Goal: Task Accomplishment & Management: Use online tool/utility

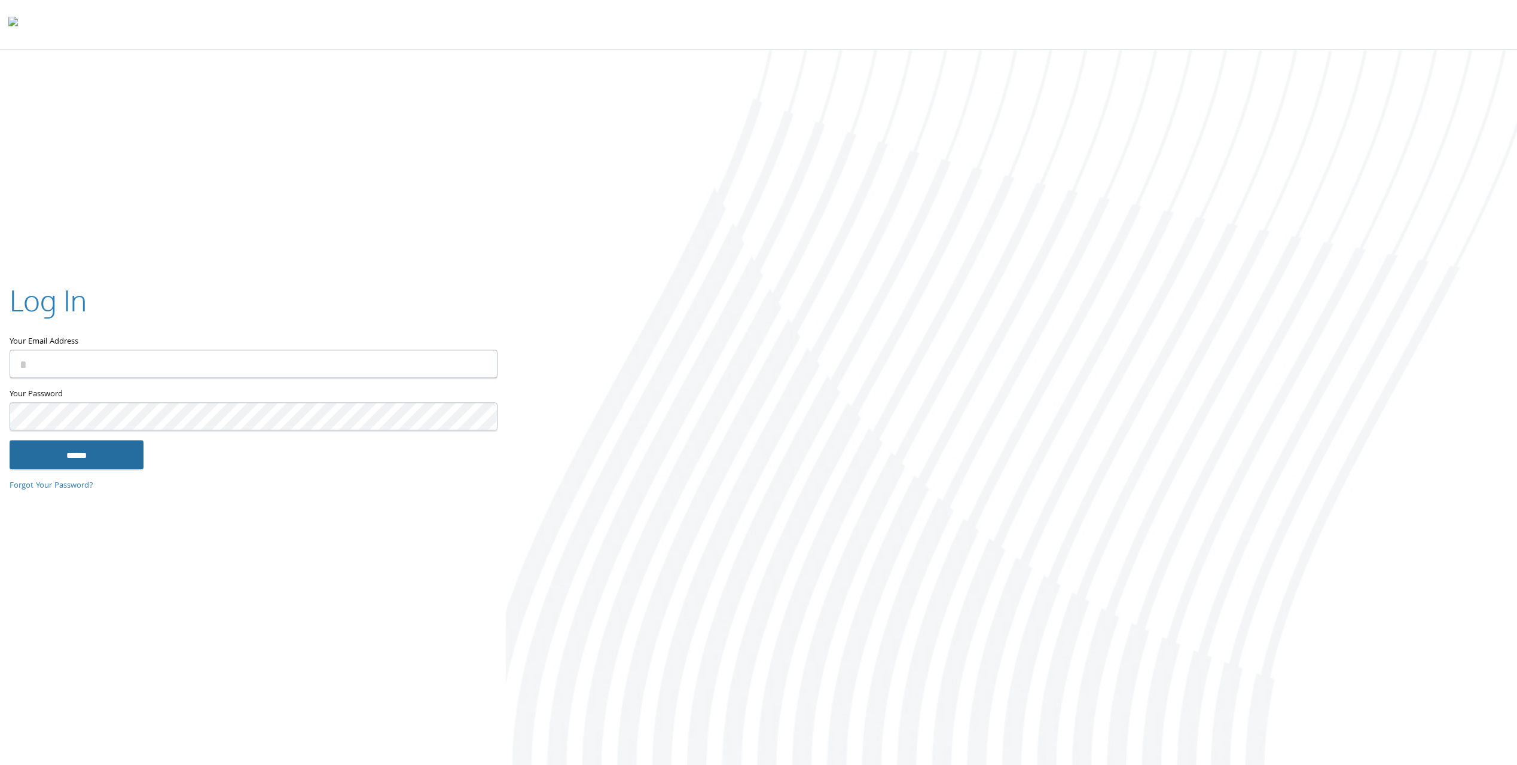
type input "**********"
click at [74, 451] on input "******" at bounding box center [77, 455] width 134 height 29
type input "**********"
click at [90, 463] on input "******" at bounding box center [77, 455] width 134 height 29
